Goal: Task Accomplishment & Management: Manage account settings

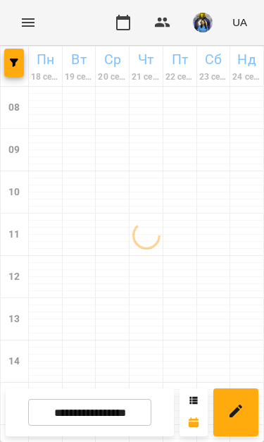
click at [206, 19] on img "button" at bounding box center [203, 23] width 20 height 20
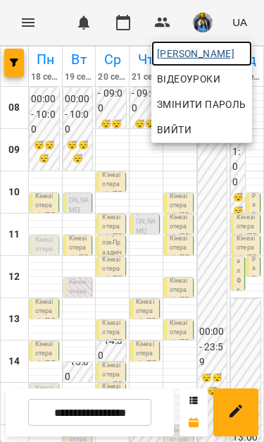
click at [196, 46] on span "[PERSON_NAME]" at bounding box center [201, 53] width 89 height 17
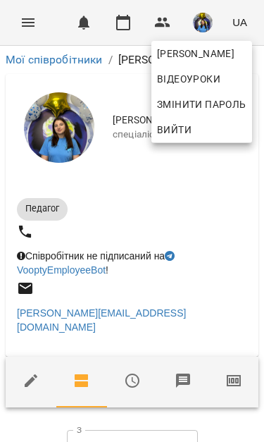
click at [231, 355] on div at bounding box center [132, 221] width 264 height 442
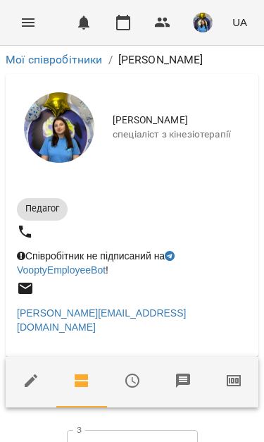
click at [230, 372] on icon "button" at bounding box center [233, 380] width 17 height 17
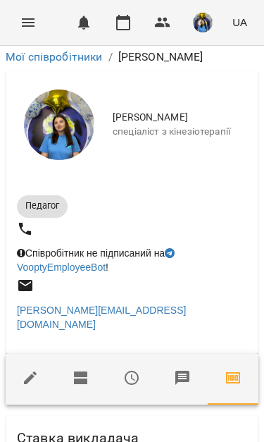
scroll to position [414, 0]
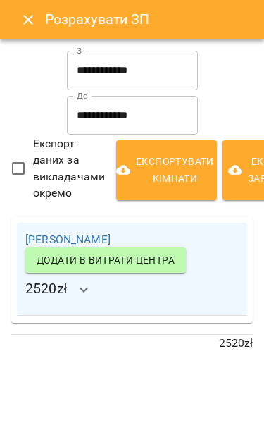
click at [14, 27] on button "Close" at bounding box center [28, 20] width 34 height 34
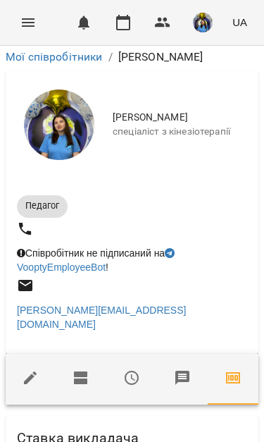
click at [19, 23] on button "Menu" at bounding box center [28, 23] width 34 height 34
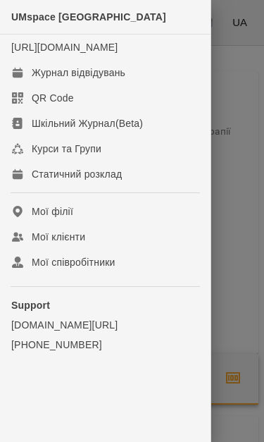
click at [58, 80] on div "Журнал відвідувань" at bounding box center [79, 73] width 94 height 14
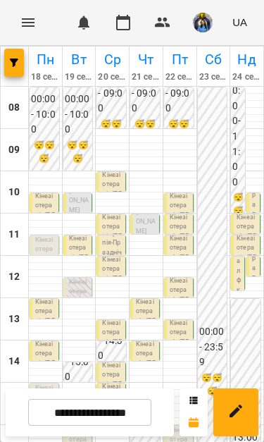
scroll to position [63, 0]
click at [126, 414] on input "**********" at bounding box center [89, 412] width 123 height 27
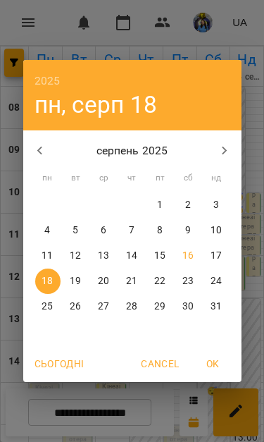
click at [184, 31] on div "2025 пн, серп [DATE] вт ср чт пт сб нд 28 29 30 31 1 2 3 4 5 6 7 8 9 10 11 12 1…" at bounding box center [132, 221] width 264 height 442
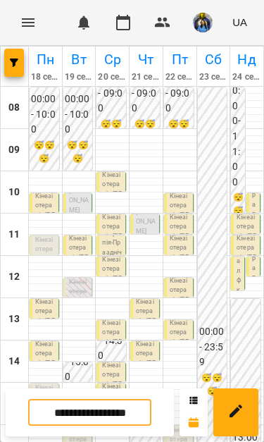
scroll to position [42, 0]
click at [96, 284] on div at bounding box center [112, 287] width 33 height 7
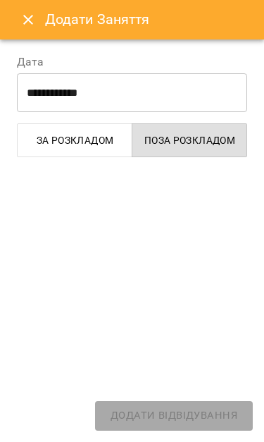
select select "**********"
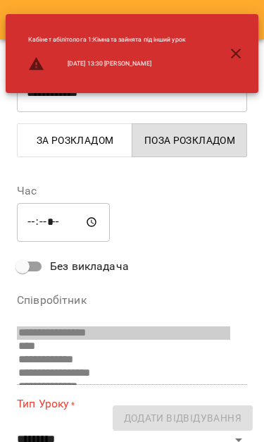
click at [18, 20] on div "Кабінет абілітолога 1 : Кімната зайнята під інший урок [DATE] 13:30 [PERSON_NAM…" at bounding box center [107, 53] width 180 height 70
click at [20, 23] on div "Кабінет абілітолога 1 : Кімната зайнята під інший урок [DATE] 13:30 [PERSON_NAM…" at bounding box center [107, 53] width 180 height 70
click at [237, 63] on button "button" at bounding box center [236, 54] width 34 height 34
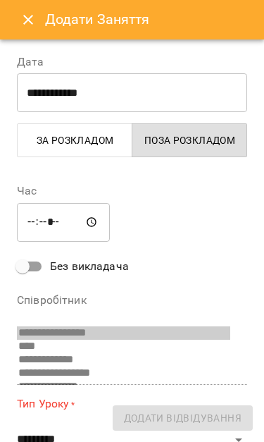
click at [32, 20] on icon "Close" at bounding box center [28, 19] width 17 height 17
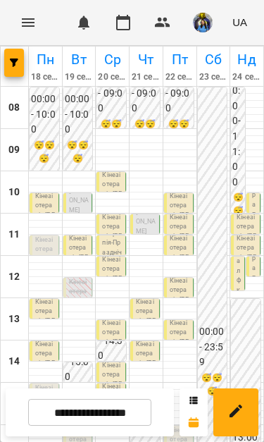
click at [83, 234] on p "Кінезіотерапія - [PERSON_NAME]" at bounding box center [79, 258] width 20 height 48
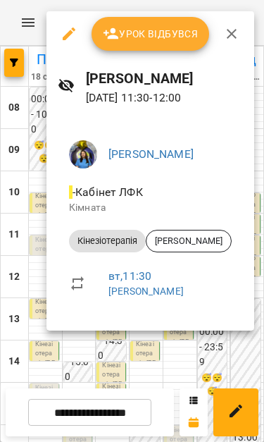
click at [33, 145] on div at bounding box center [132, 221] width 264 height 442
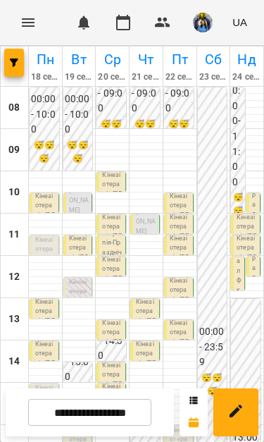
click at [80, 278] on p "Кінезіотерапія ([PERSON_NAME])" at bounding box center [79, 306] width 20 height 57
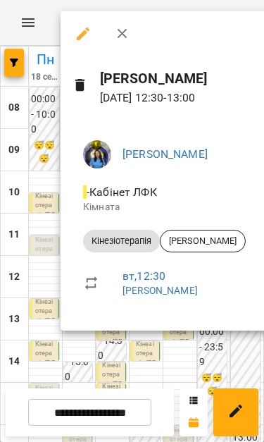
click at [27, 171] on div at bounding box center [132, 221] width 264 height 442
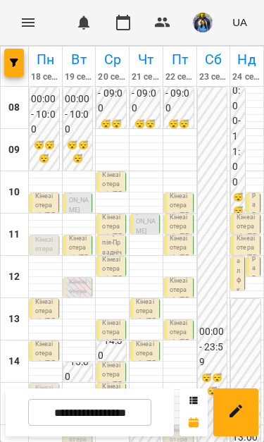
scroll to position [81, 0]
click at [126, 407] on input "**********" at bounding box center [89, 412] width 123 height 27
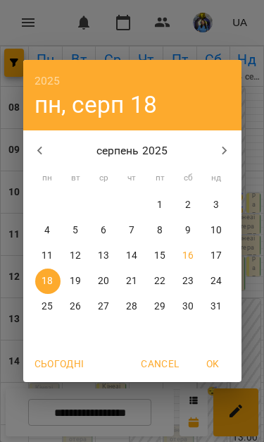
click at [56, 311] on span "25" at bounding box center [47, 306] width 25 height 14
type input "**********"
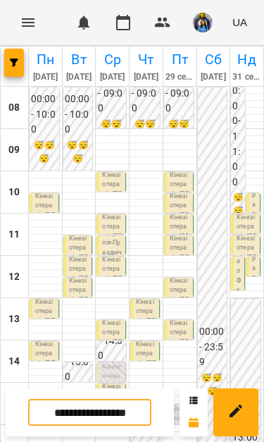
scroll to position [53, 0]
